Goal: Task Accomplishment & Management: Use online tool/utility

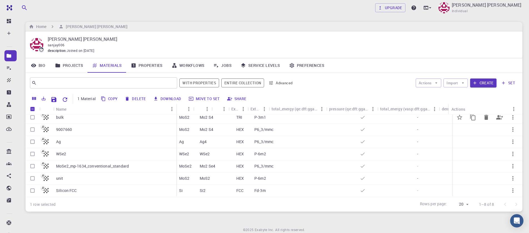
scroll to position [0, 146]
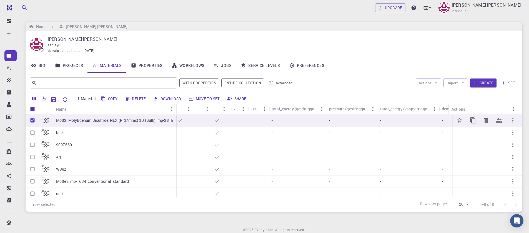
click at [109, 122] on p "MoS2, Molybdenum Disulfide, HEX (P_3/mmc) 3D (Bulk), mp-2815" at bounding box center [114, 121] width 117 height 6
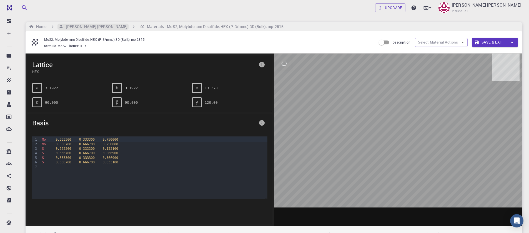
click at [86, 25] on h6 "[PERSON_NAME] [PERSON_NAME]" at bounding box center [96, 27] width 64 height 6
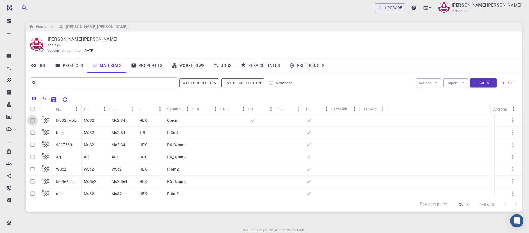
click at [33, 121] on input "Select row" at bounding box center [32, 120] width 11 height 11
checkbox input "true"
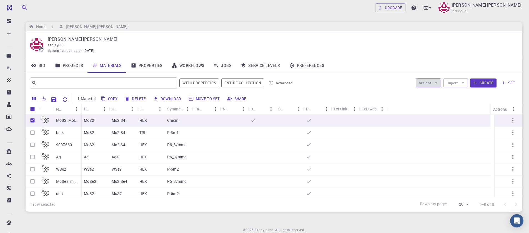
click at [427, 83] on button "Actions" at bounding box center [429, 83] width 26 height 9
click at [427, 93] on div at bounding box center [426, 94] width 10 height 6
click at [33, 132] on input "Select row" at bounding box center [32, 133] width 11 height 11
checkbox input "true"
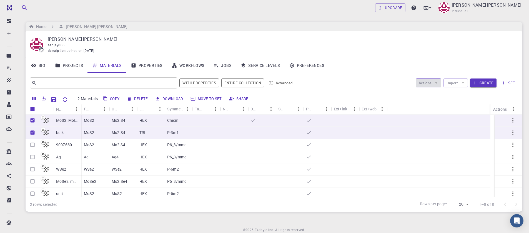
click at [435, 84] on icon "button" at bounding box center [436, 83] width 5 height 5
click at [428, 96] on div at bounding box center [426, 94] width 10 height 6
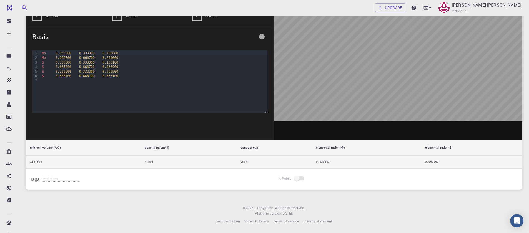
scroll to position [27, 0]
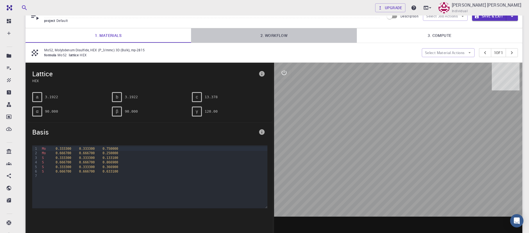
click at [271, 39] on link "2. Workflow" at bounding box center [274, 35] width 166 height 14
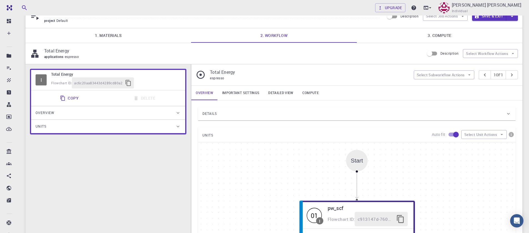
scroll to position [173, 0]
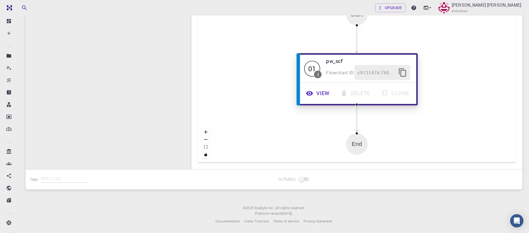
click at [320, 90] on button "View" at bounding box center [319, 93] width 34 height 15
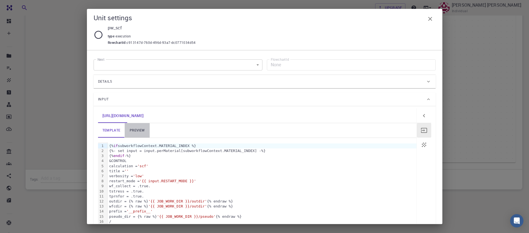
click at [140, 127] on link "preview" at bounding box center [137, 130] width 25 height 14
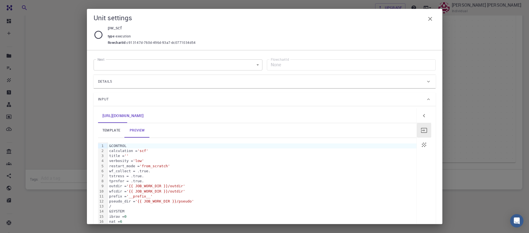
scroll to position [201, 0]
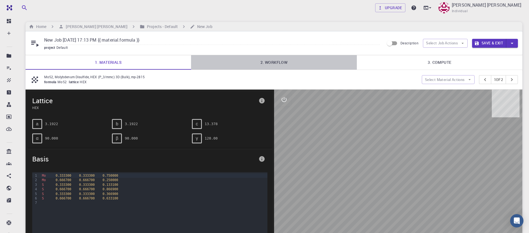
click at [269, 61] on link "2. Workflow" at bounding box center [274, 62] width 166 height 14
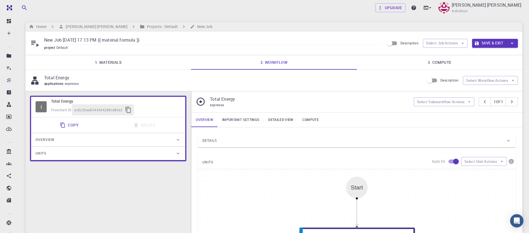
scroll to position [173, 0]
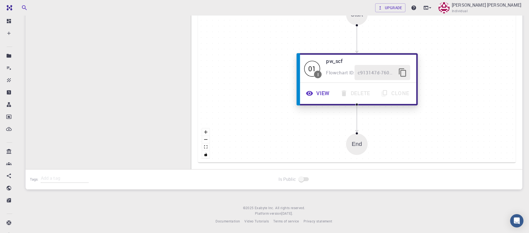
click at [317, 92] on button "View" at bounding box center [319, 93] width 34 height 15
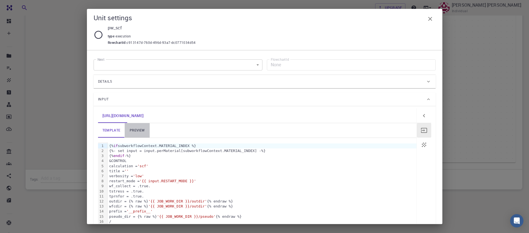
click at [140, 132] on link "preview" at bounding box center [137, 130] width 25 height 14
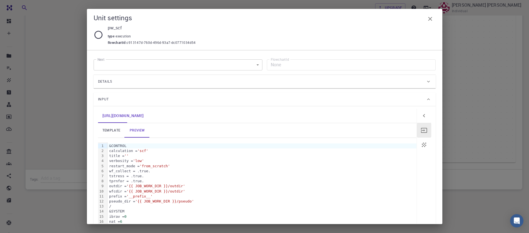
scroll to position [201, 0]
